Goal: Check status: Check status

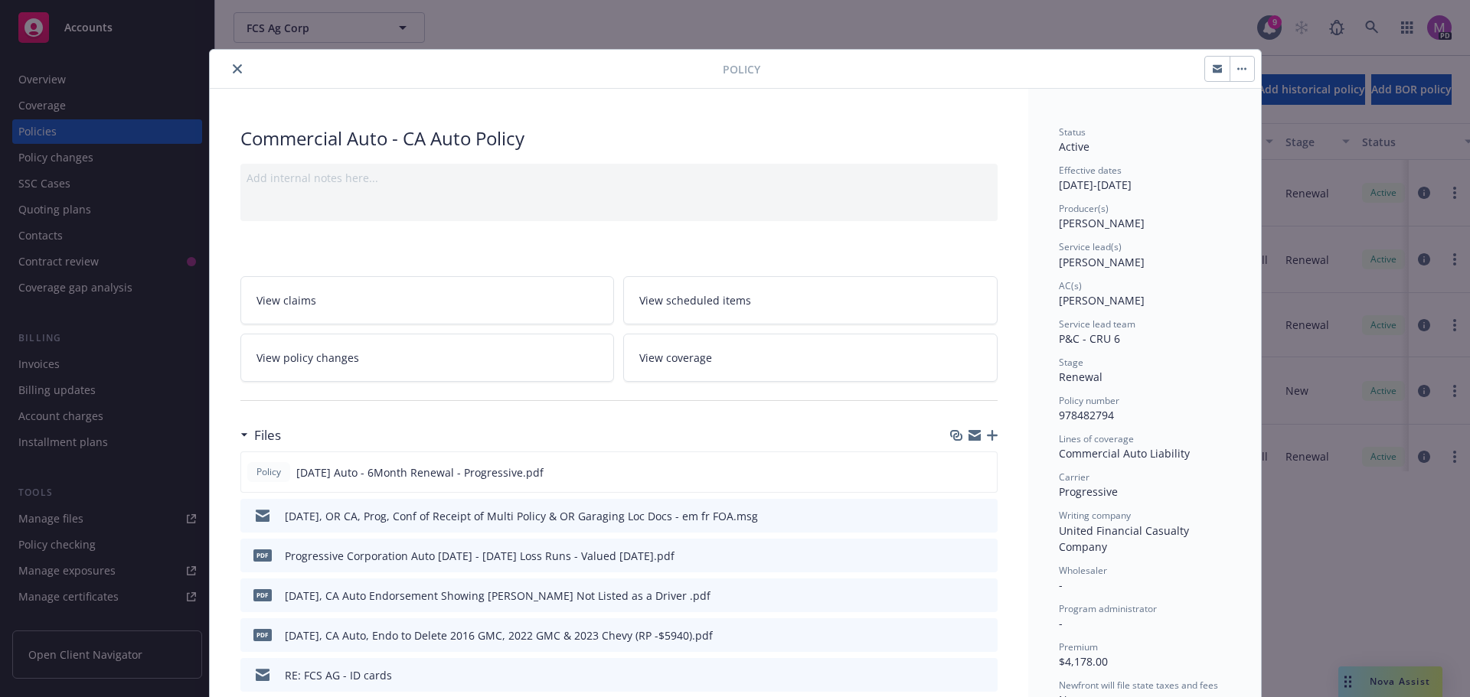
scroll to position [199, 0]
